Goal: Task Accomplishment & Management: Use online tool/utility

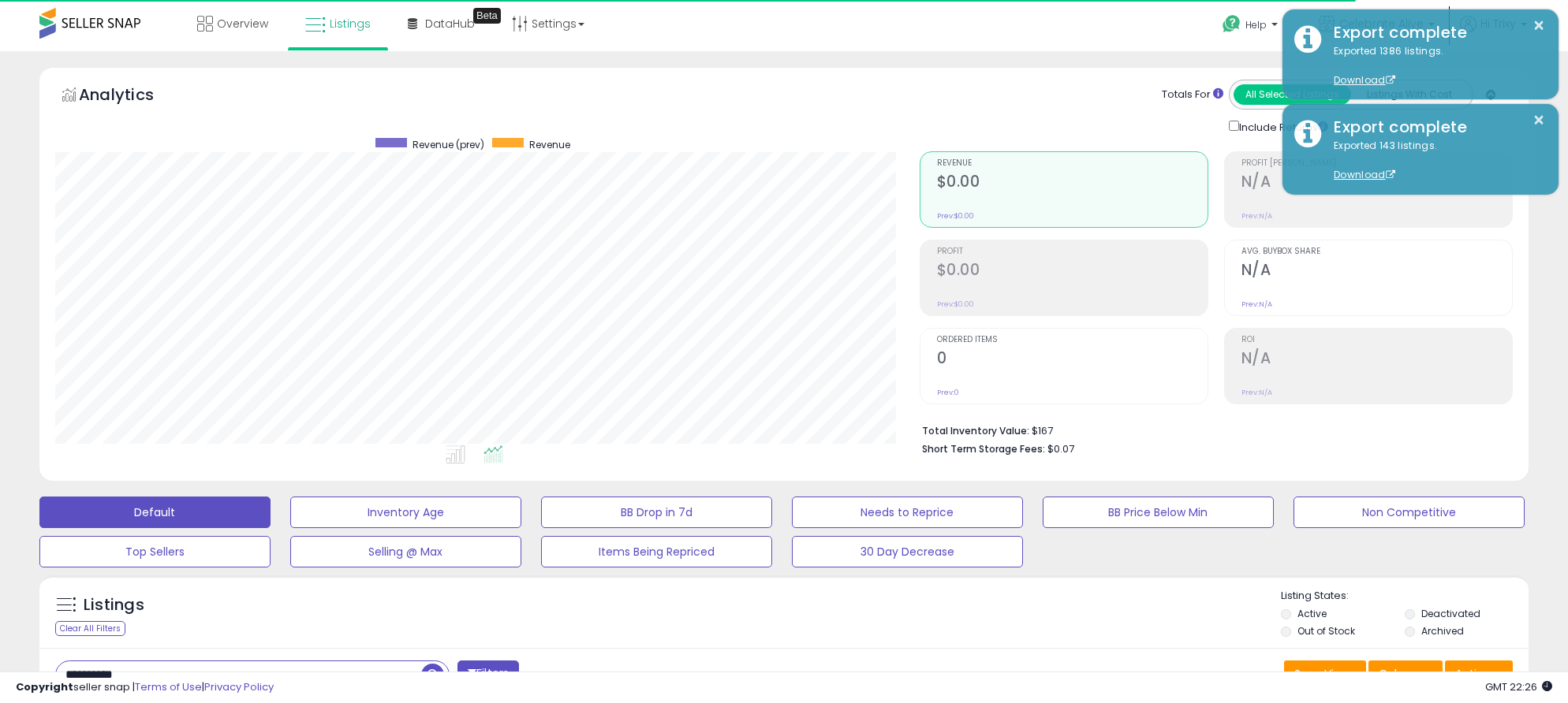
select select "**"
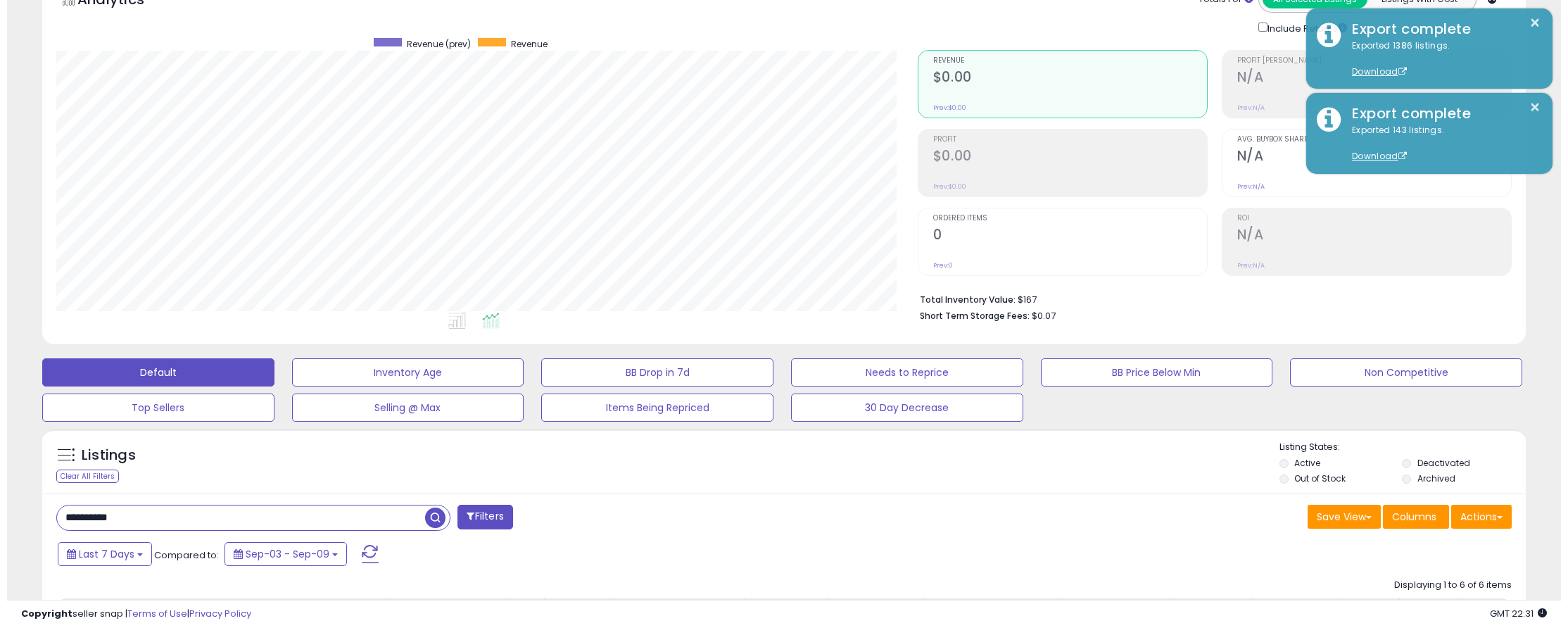
scroll to position [76, 0]
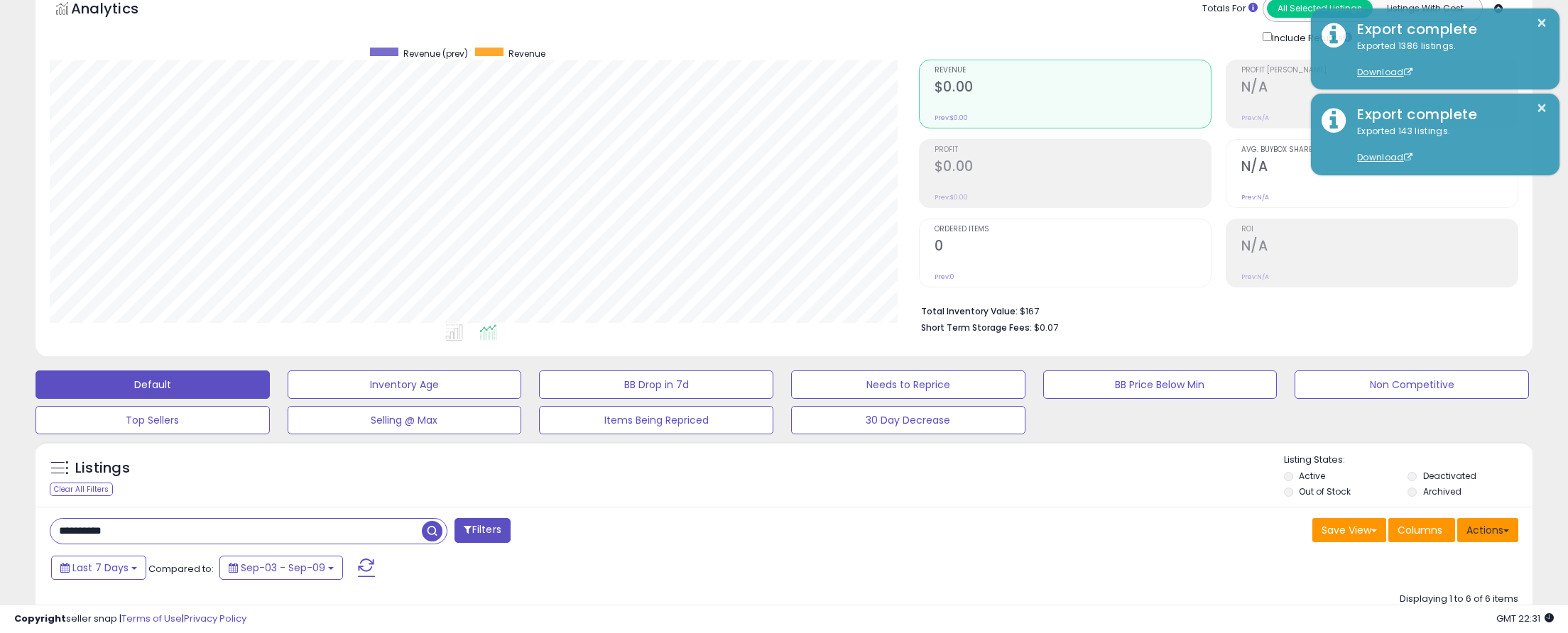
click at [1411, 537] on button "Actions" at bounding box center [1487, 530] width 61 height 24
click at [1411, 560] on link "Import" at bounding box center [1430, 560] width 155 height 22
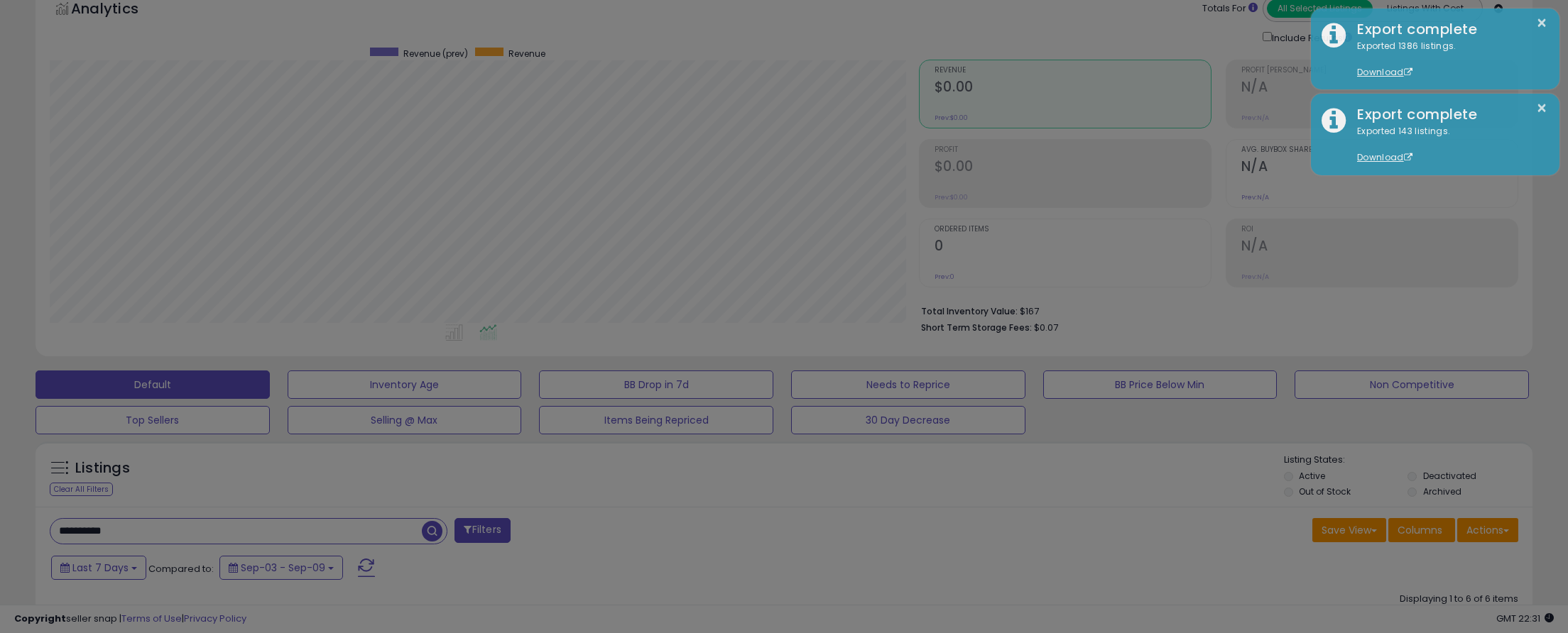
scroll to position [290, 876]
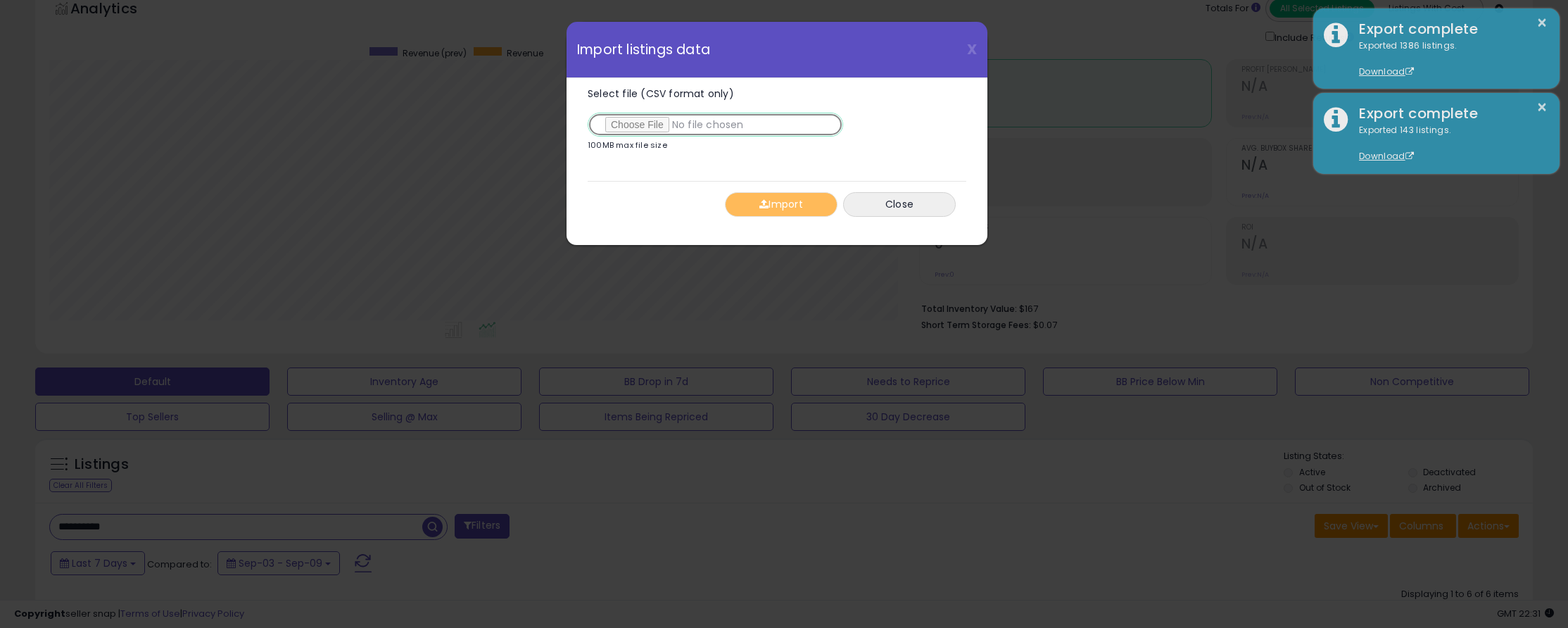
click at [663, 128] on input "Select file (CSV format only)" at bounding box center [715, 125] width 256 height 24
click at [753, 207] on button "Import" at bounding box center [782, 204] width 113 height 25
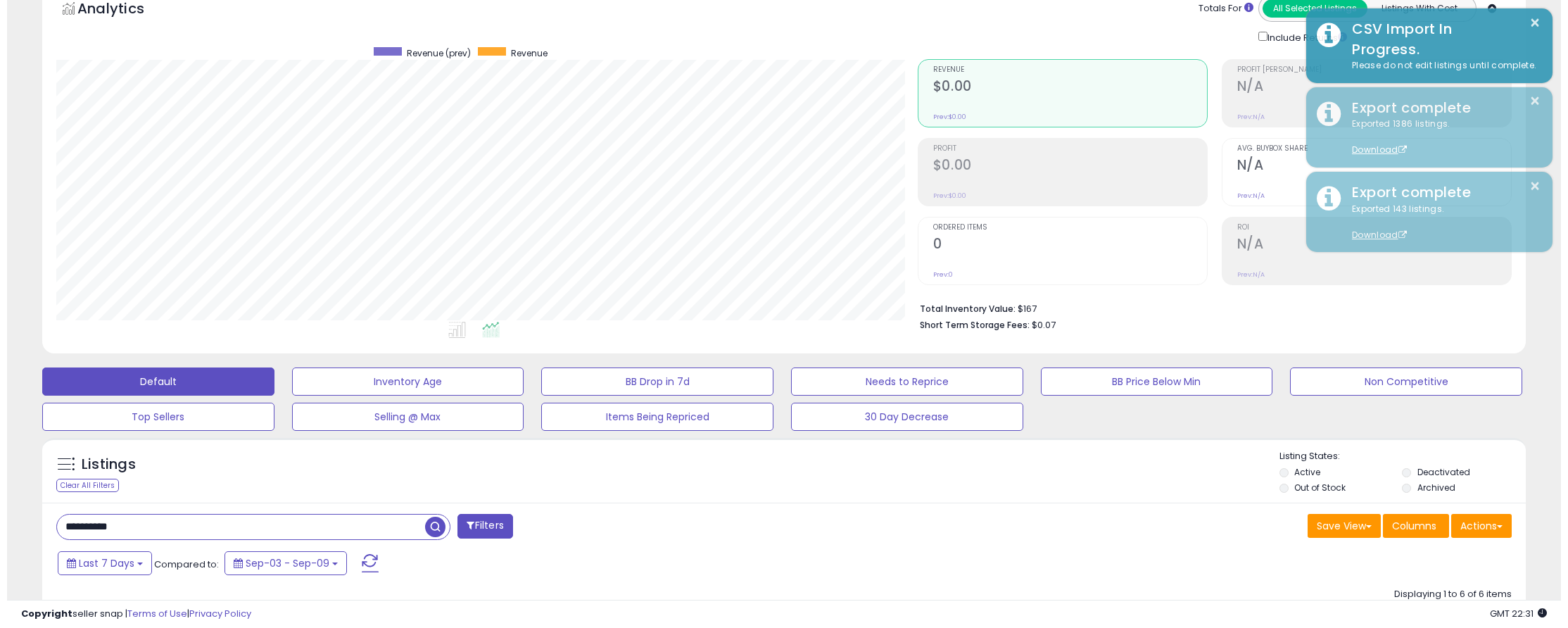
scroll to position [704148, 703040]
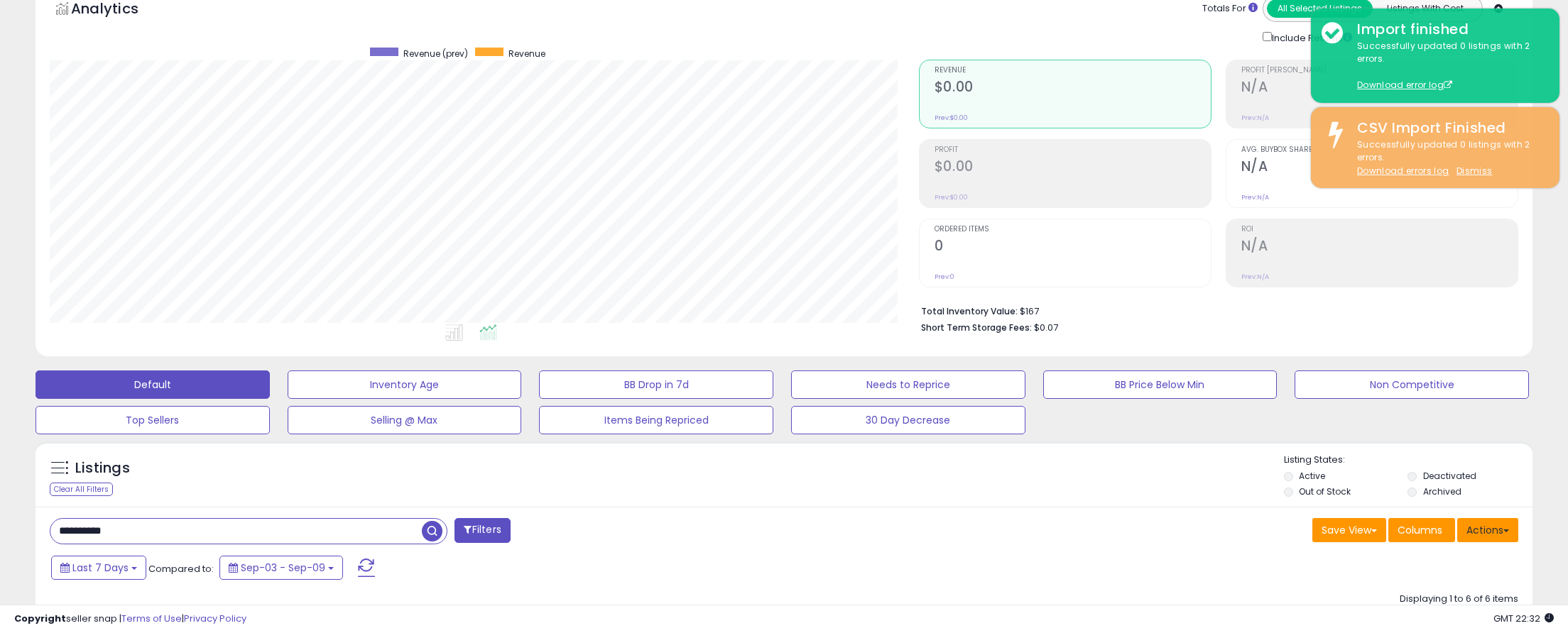
click at [1411, 533] on button "Actions" at bounding box center [1487, 530] width 61 height 24
click at [1411, 561] on link "Import" at bounding box center [1430, 560] width 155 height 22
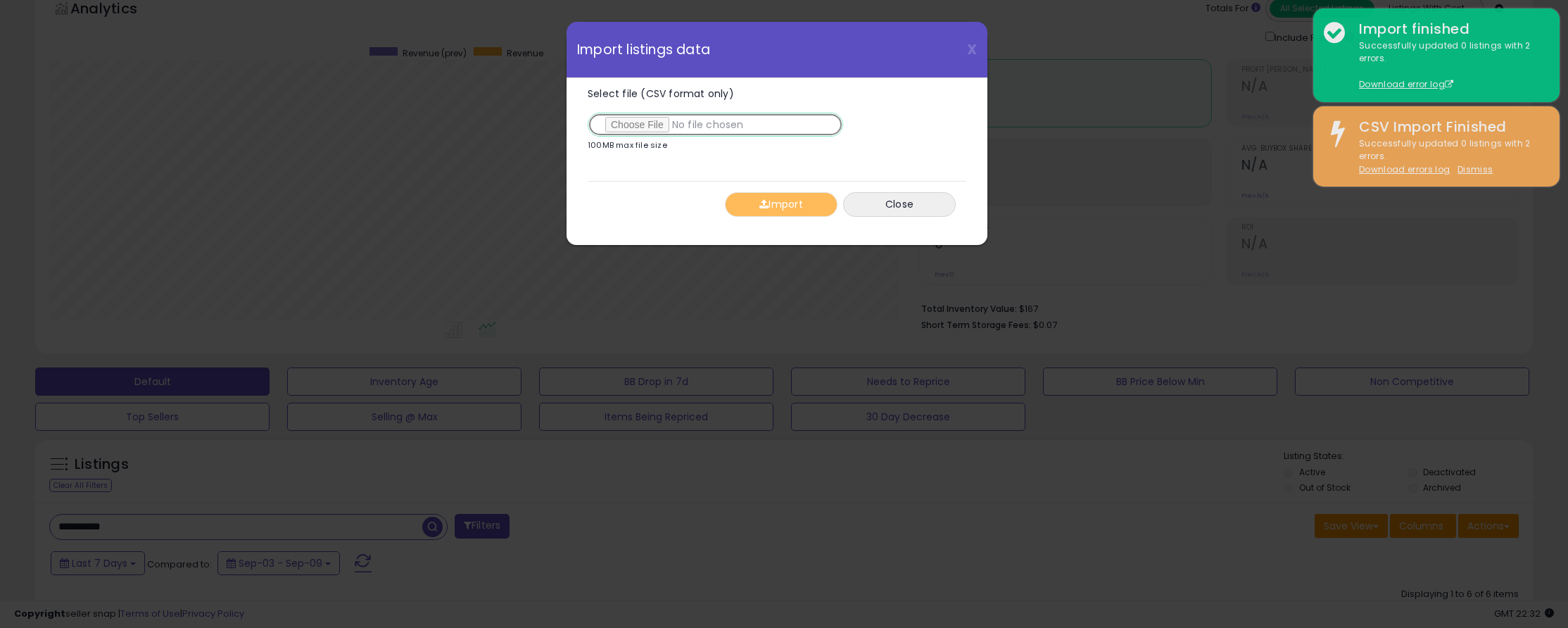
click at [642, 128] on input "Select file (CSV format only)" at bounding box center [715, 125] width 256 height 24
type input "**********"
click at [791, 209] on button "Import" at bounding box center [782, 204] width 113 height 25
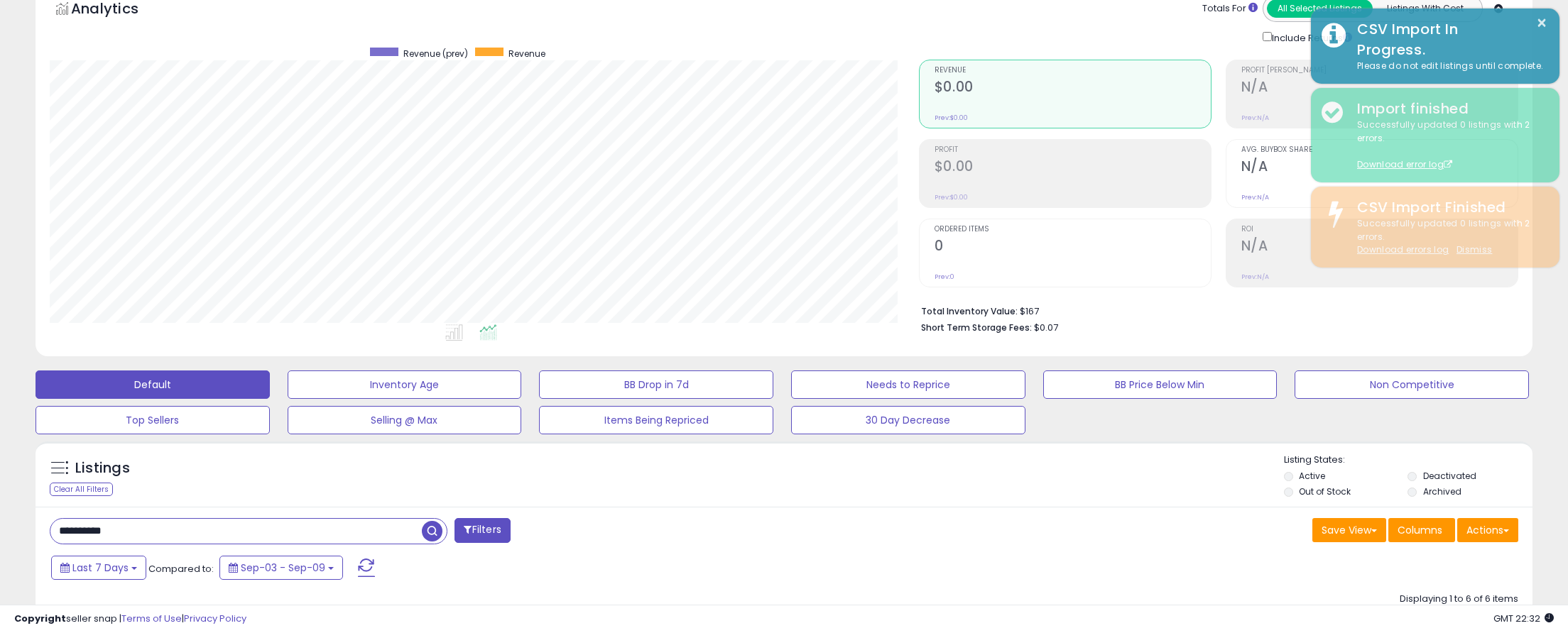
scroll to position [709754, 709242]
